Goal: Find specific page/section: Find specific page/section

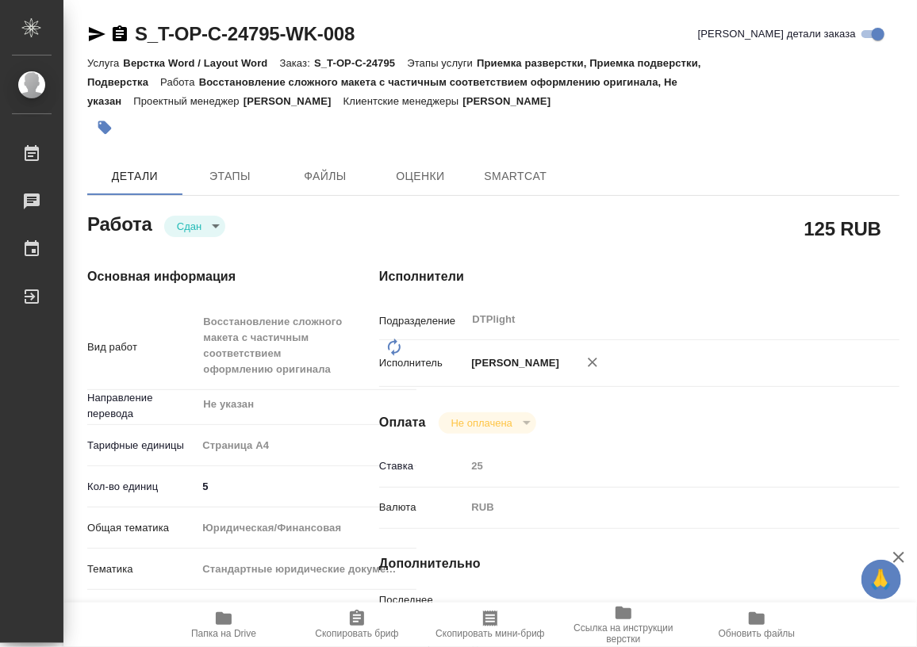
type textarea "x"
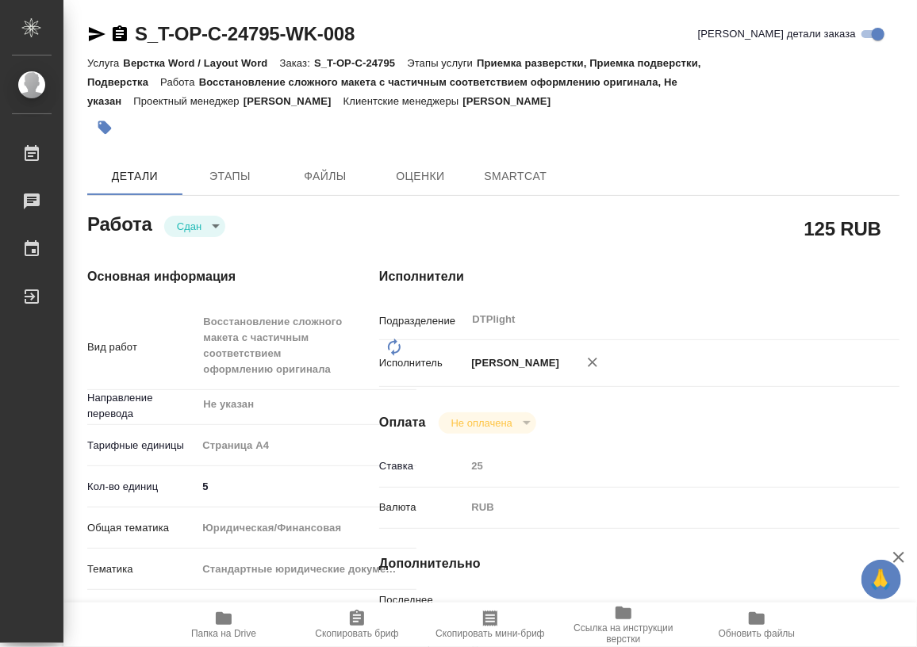
type textarea "x"
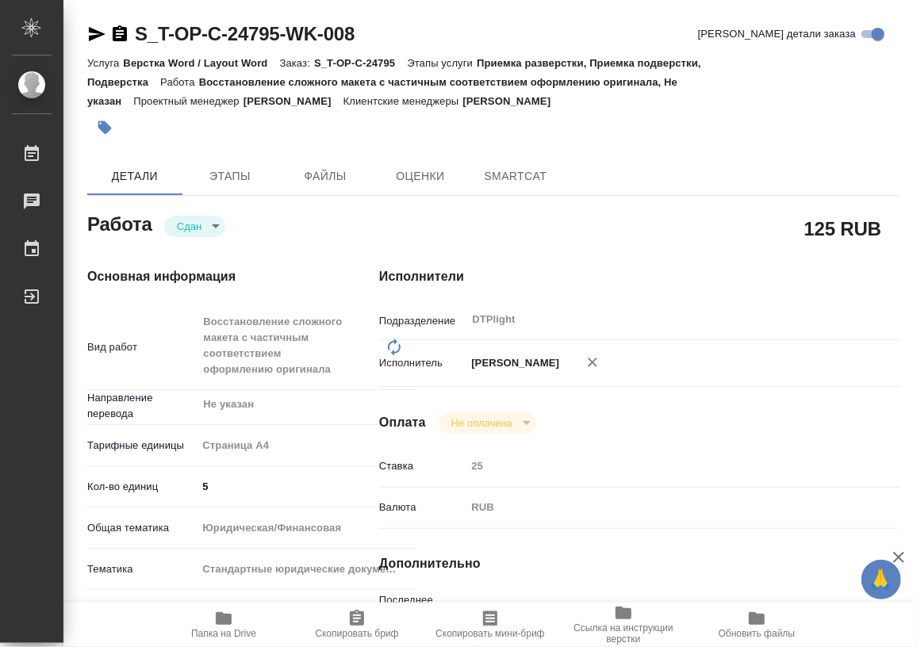
type textarea "x"
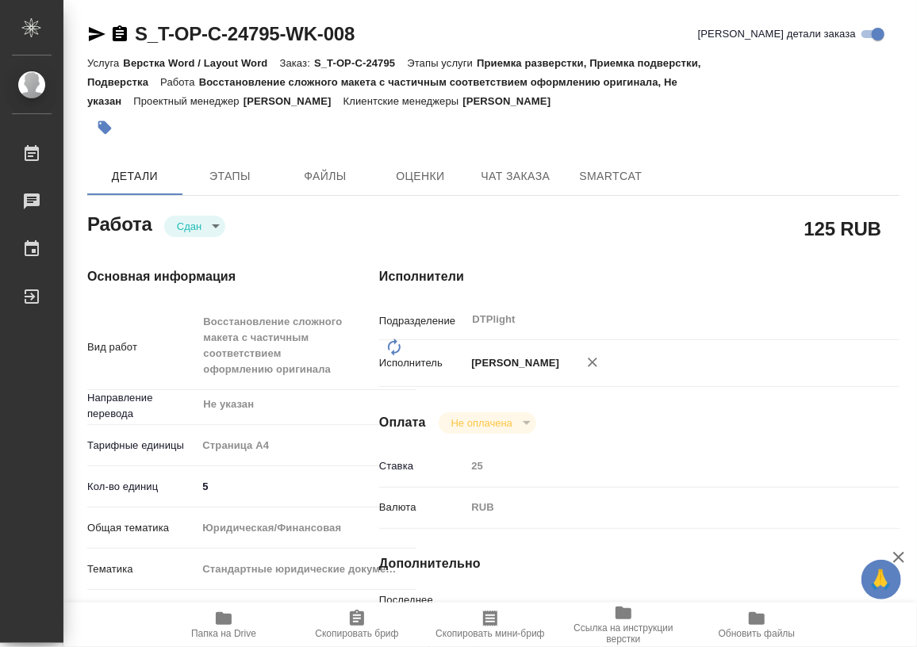
type textarea "x"
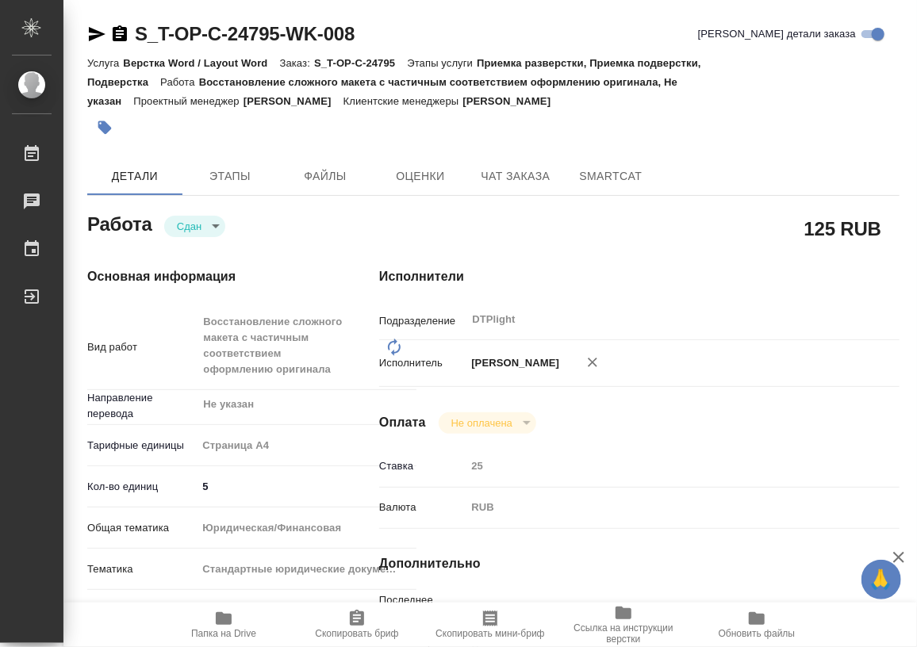
type textarea "x"
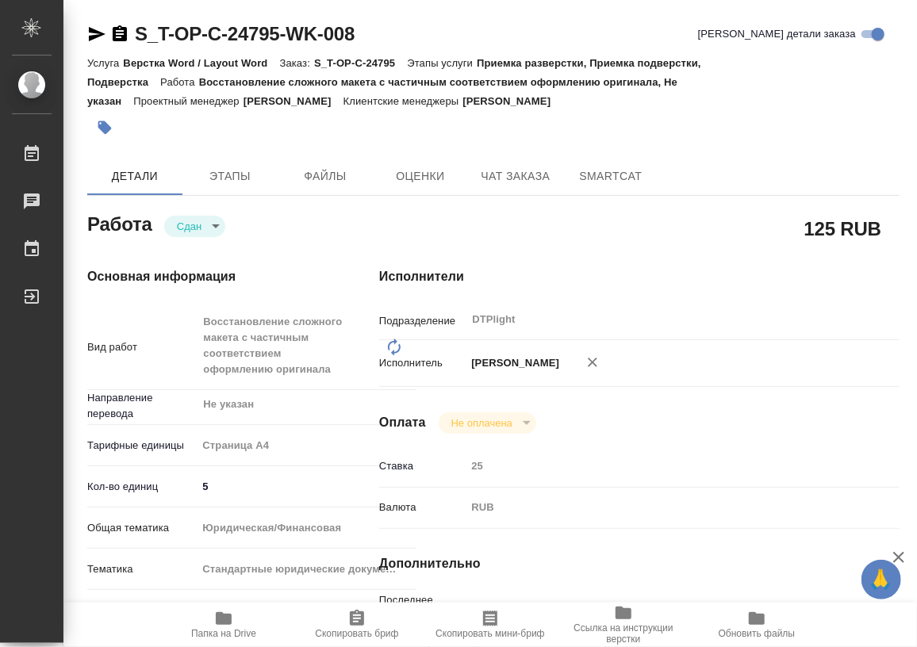
type textarea "x"
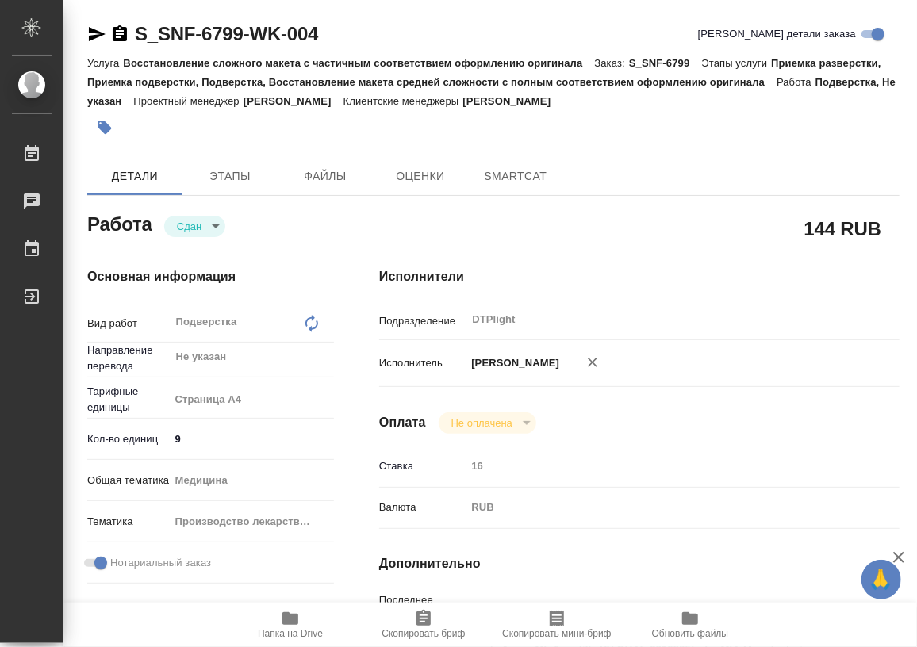
type textarea "x"
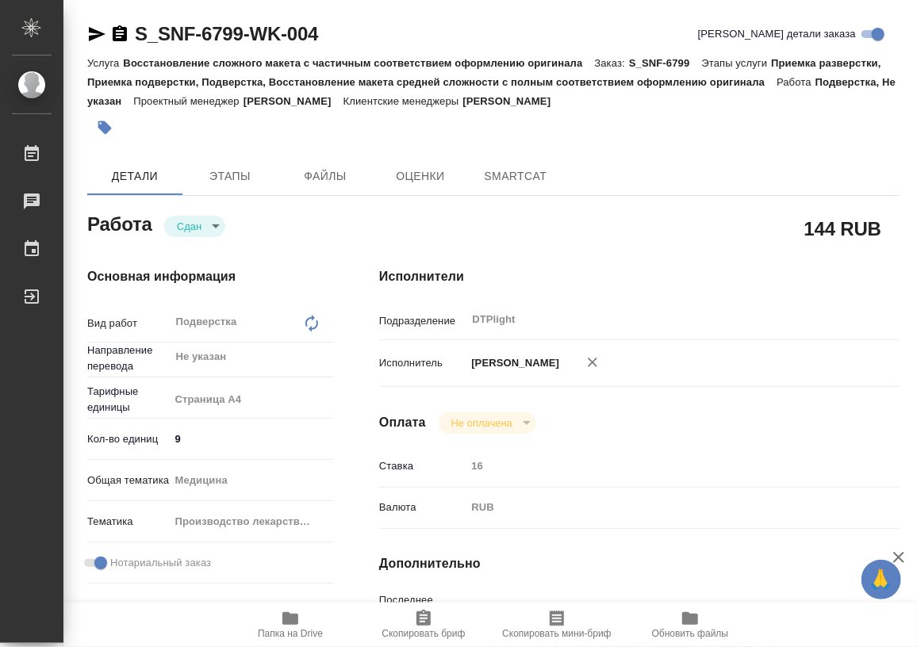
type textarea "x"
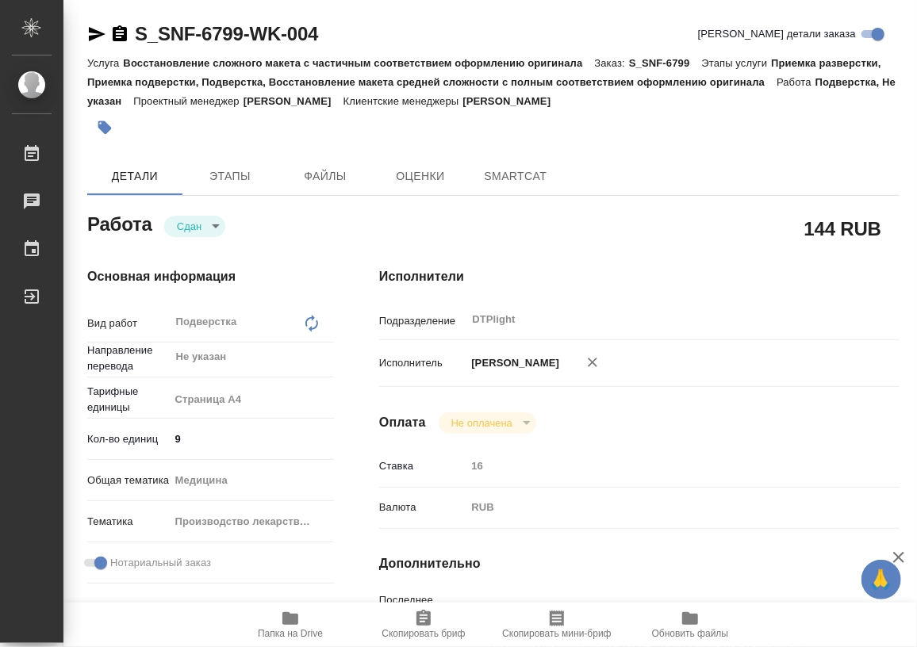
type textarea "x"
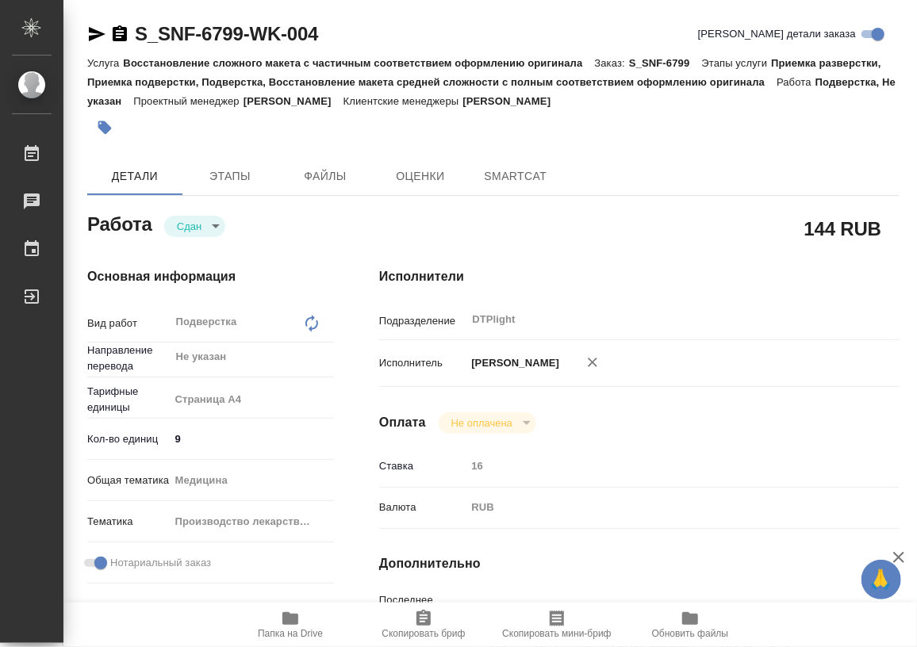
type textarea "x"
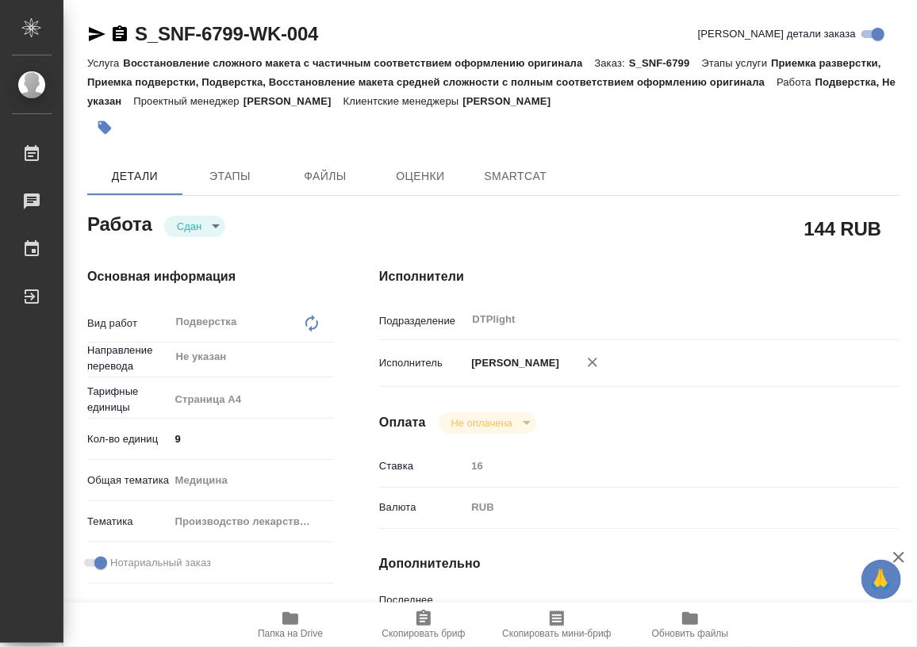
type textarea "x"
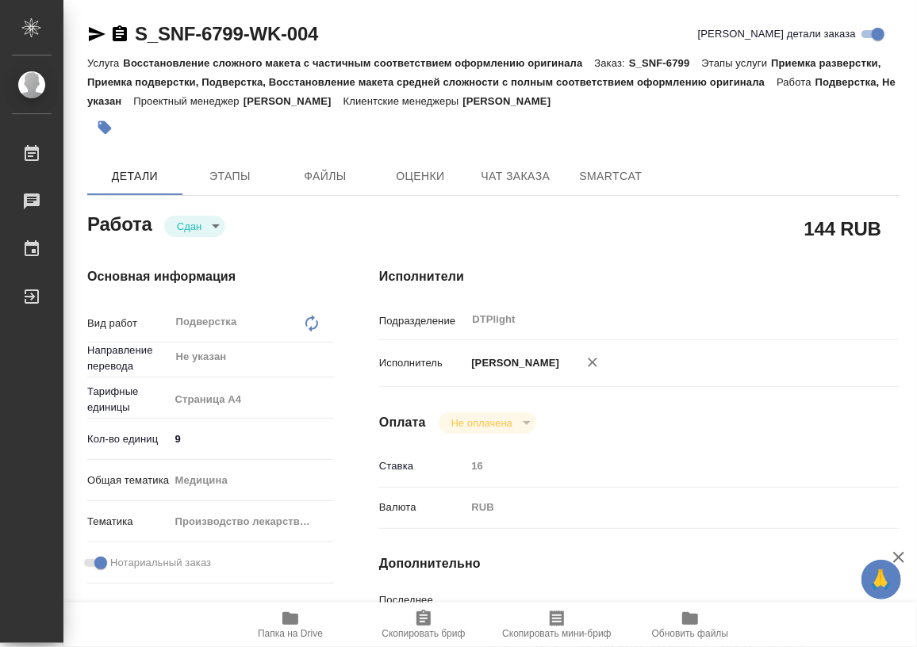
type textarea "x"
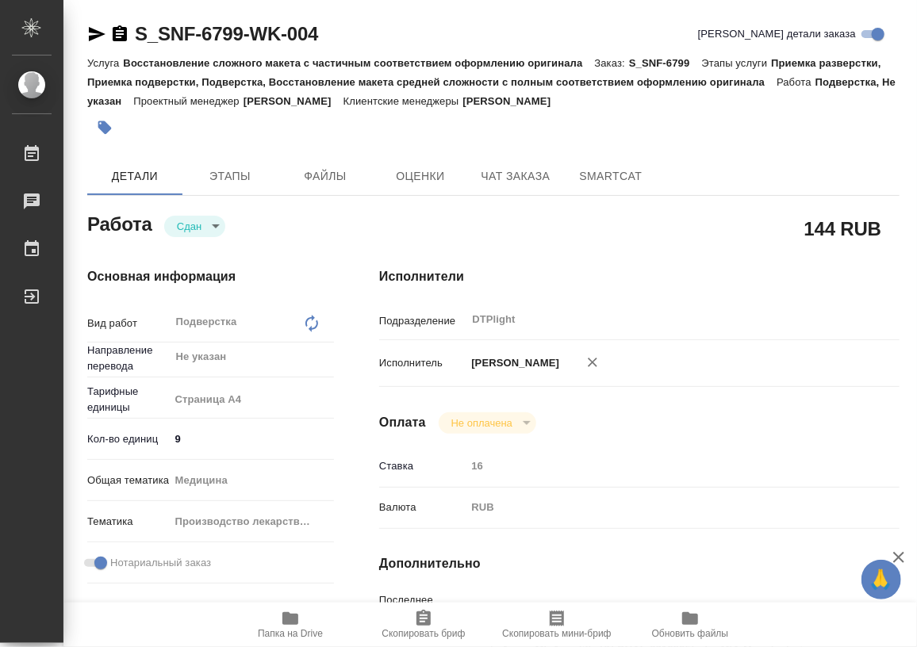
type textarea "x"
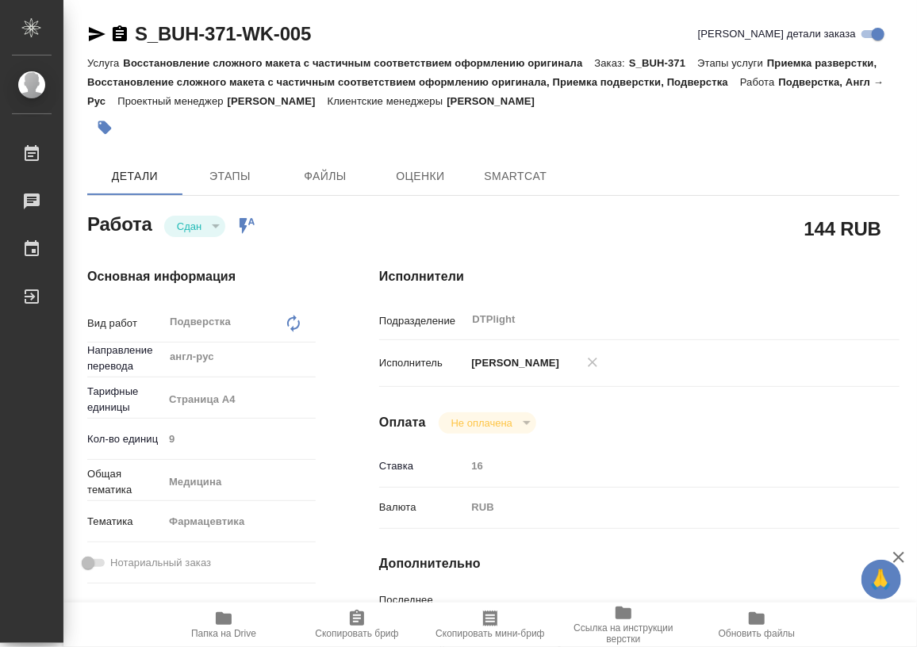
type textarea "x"
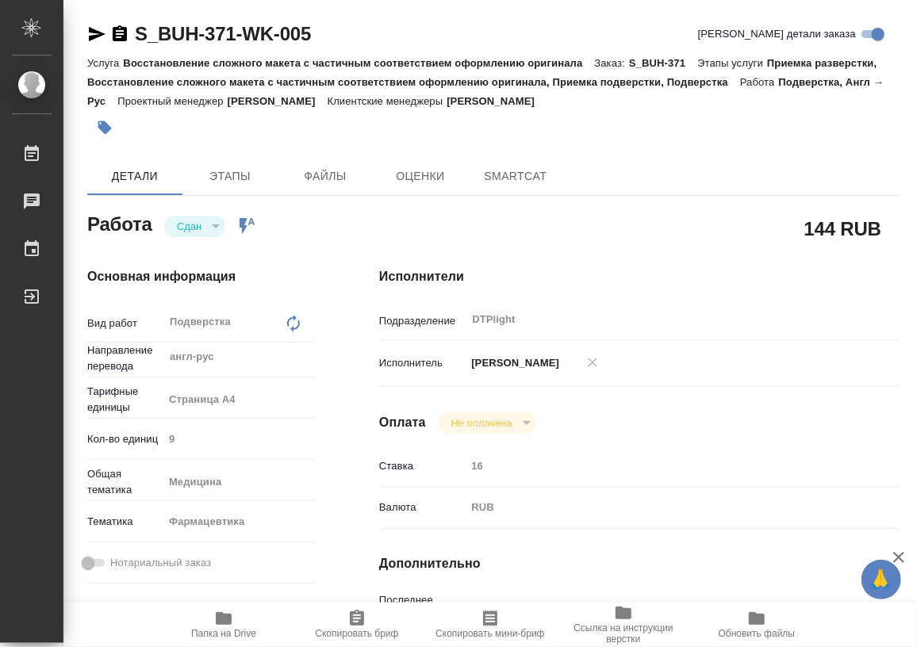
type textarea "x"
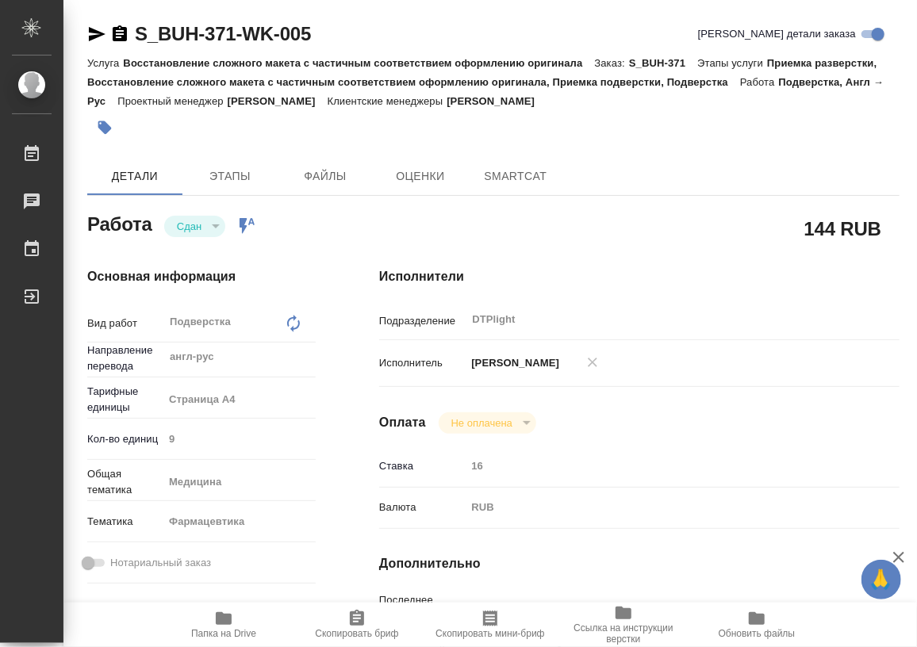
type textarea "x"
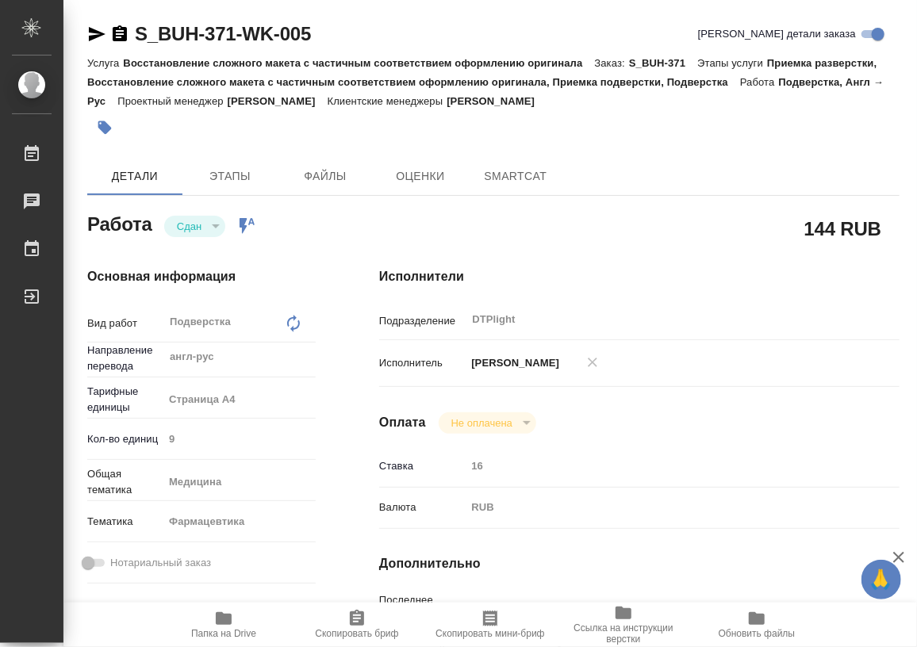
type textarea "x"
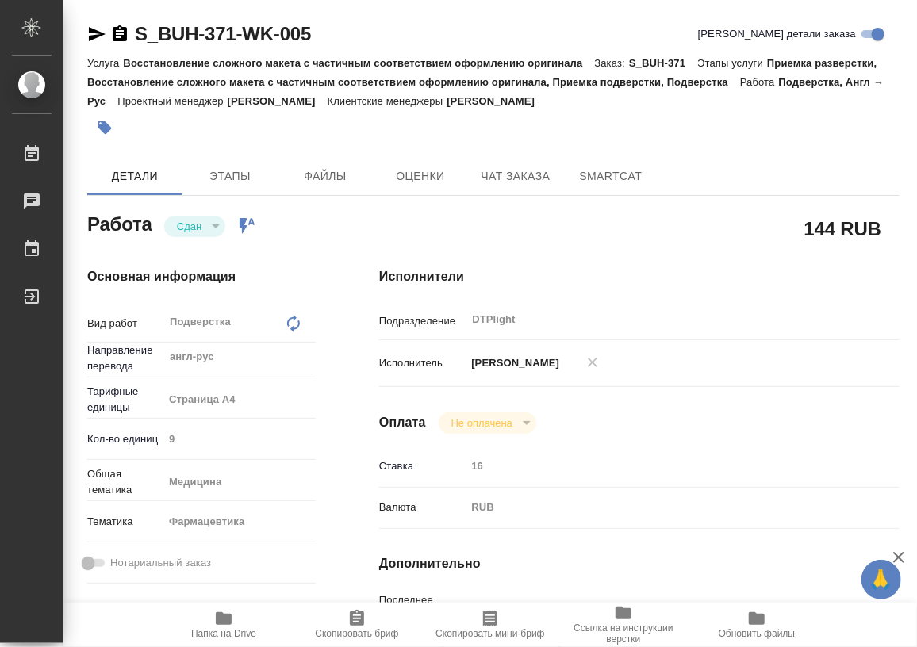
type textarea "x"
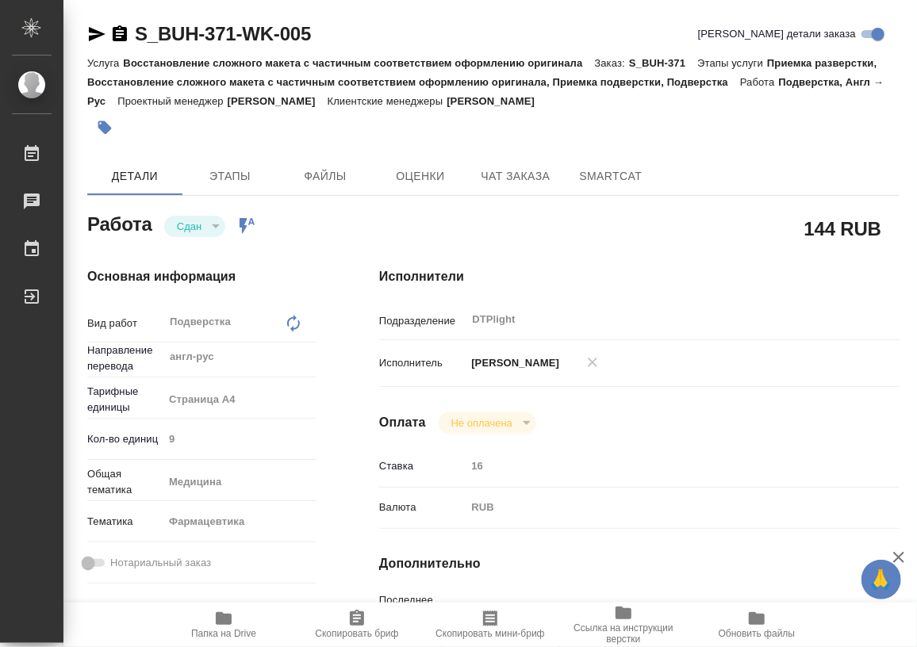
type textarea "x"
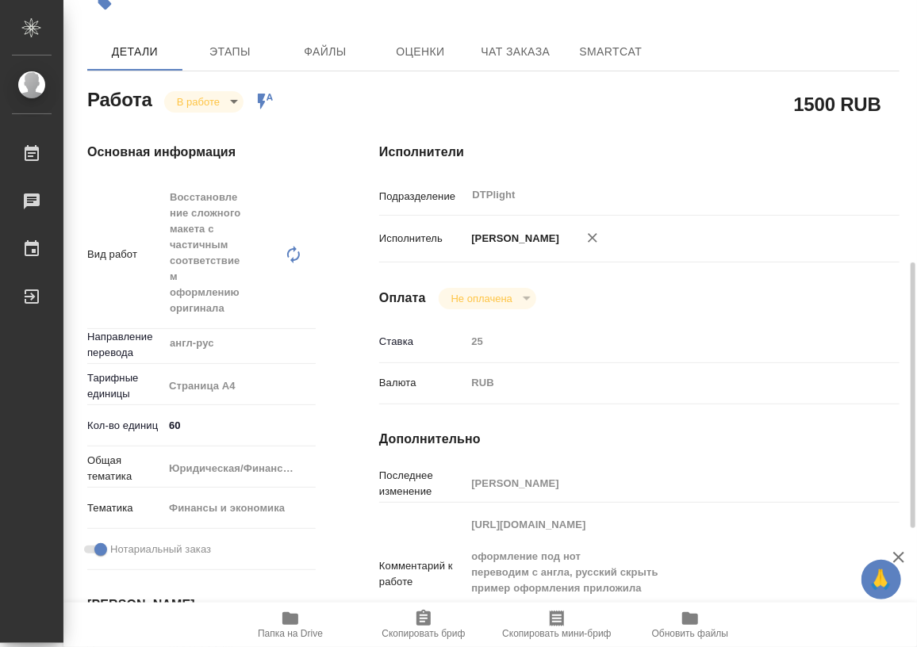
scroll to position [432, 0]
